Goal: Find specific page/section: Find specific page/section

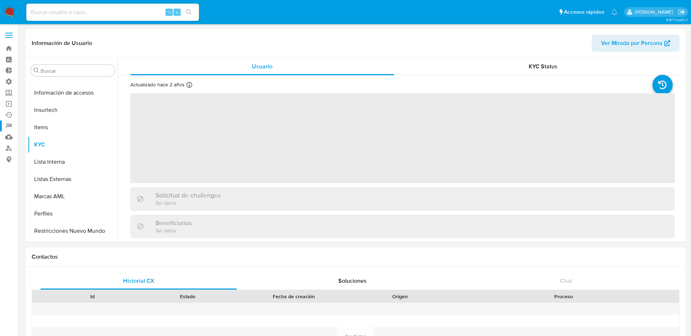
scroll to position [321, 0]
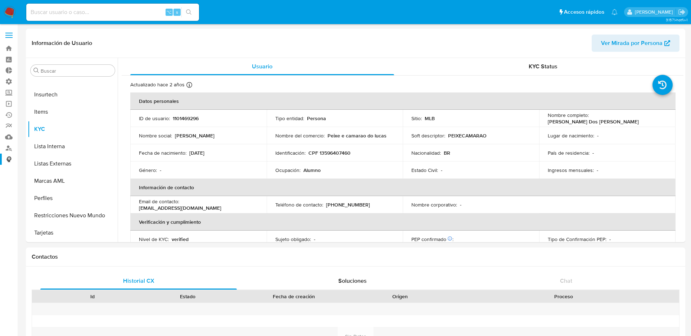
select select "10"
click at [139, 8] on input at bounding box center [112, 12] width 173 height 9
paste input "2317581743"
type input "2317581743"
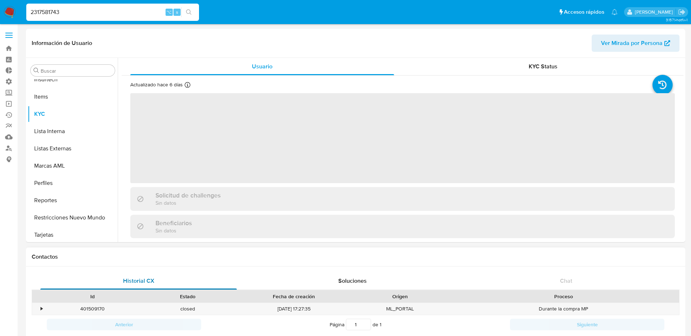
scroll to position [321, 0]
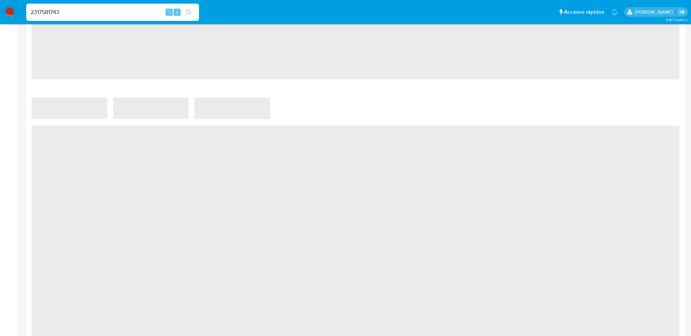
select select "10"
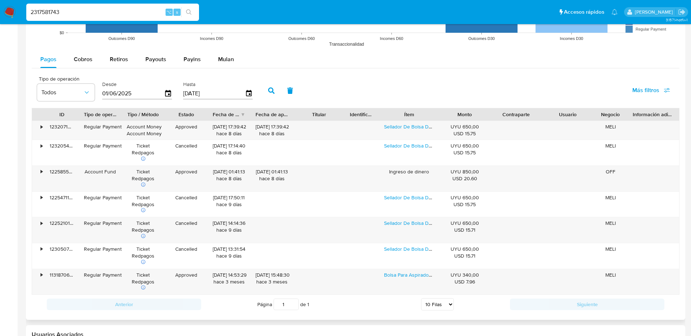
scroll to position [620, 0]
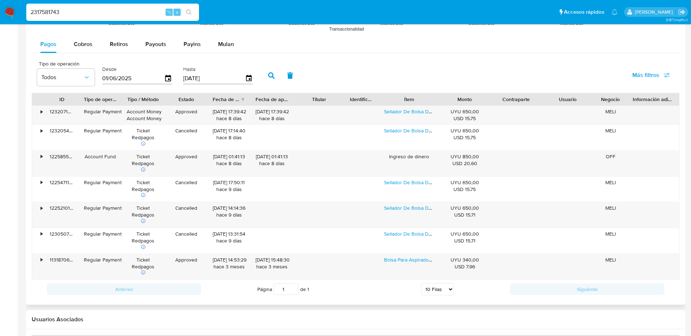
click at [645, 74] on span "Más filtros" at bounding box center [645, 75] width 27 height 17
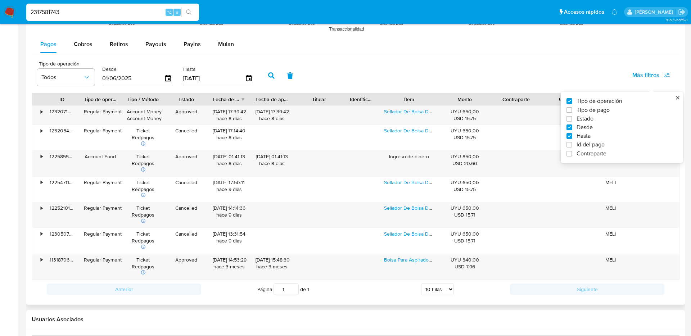
click at [572, 146] on label "Id del pago" at bounding box center [618, 144] width 105 height 7
click at [572, 146] on input "Id del pago" at bounding box center [569, 145] width 6 height 6
click at [572, 146] on label "Id del pago" at bounding box center [618, 144] width 105 height 7
click at [572, 146] on input "Id del pago" at bounding box center [569, 145] width 6 height 6
click at [572, 146] on label "Id del pago" at bounding box center [618, 144] width 105 height 7
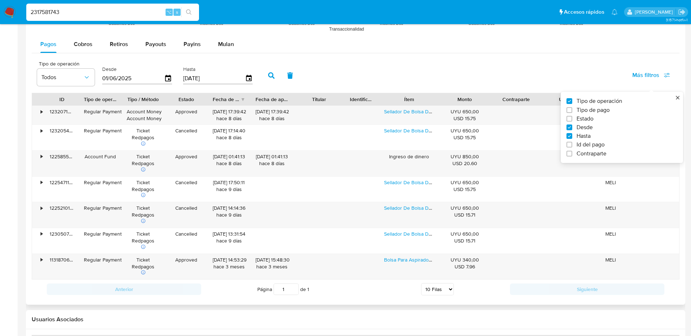
click at [572, 146] on input "Id del pago" at bounding box center [569, 145] width 6 height 6
checkbox input "true"
click at [272, 77] on input "number" at bounding box center [297, 77] width 71 height 9
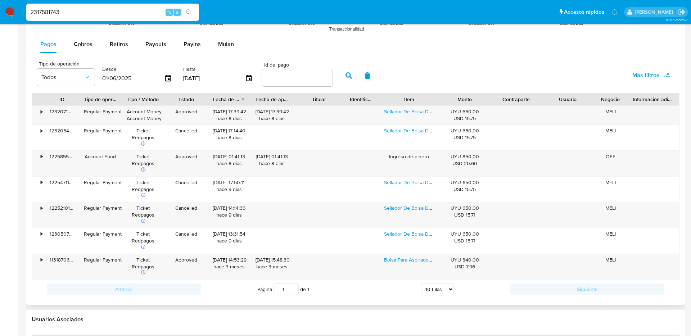
click at [272, 77] on input "number" at bounding box center [297, 77] width 71 height 9
paste input "122585507321"
type input "122585507321"
click at [339, 76] on button "button" at bounding box center [348, 75] width 19 height 17
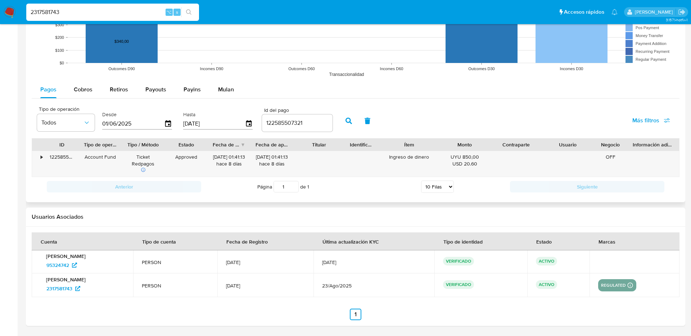
scroll to position [575, 0]
click at [40, 156] on div "•" at bounding box center [38, 164] width 13 height 26
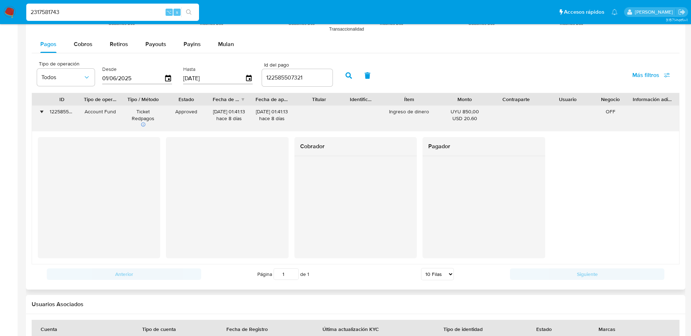
click at [40, 114] on div "•" at bounding box center [38, 119] width 13 height 26
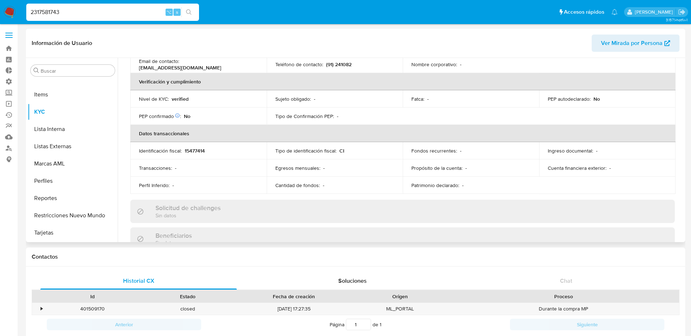
scroll to position [348, 0]
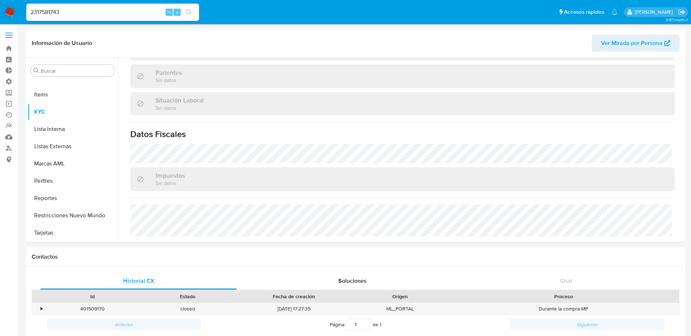
click at [146, 11] on input "2317581743" at bounding box center [112, 12] width 173 height 9
